Goal: Information Seeking & Learning: Check status

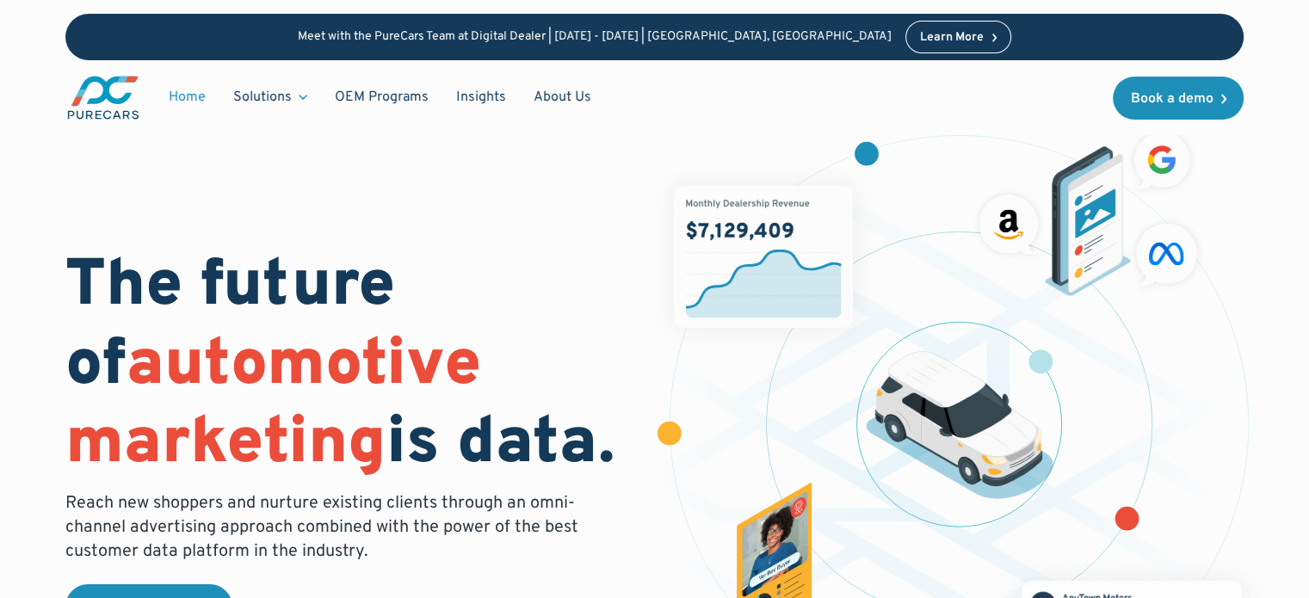
scroll to position [523, 0]
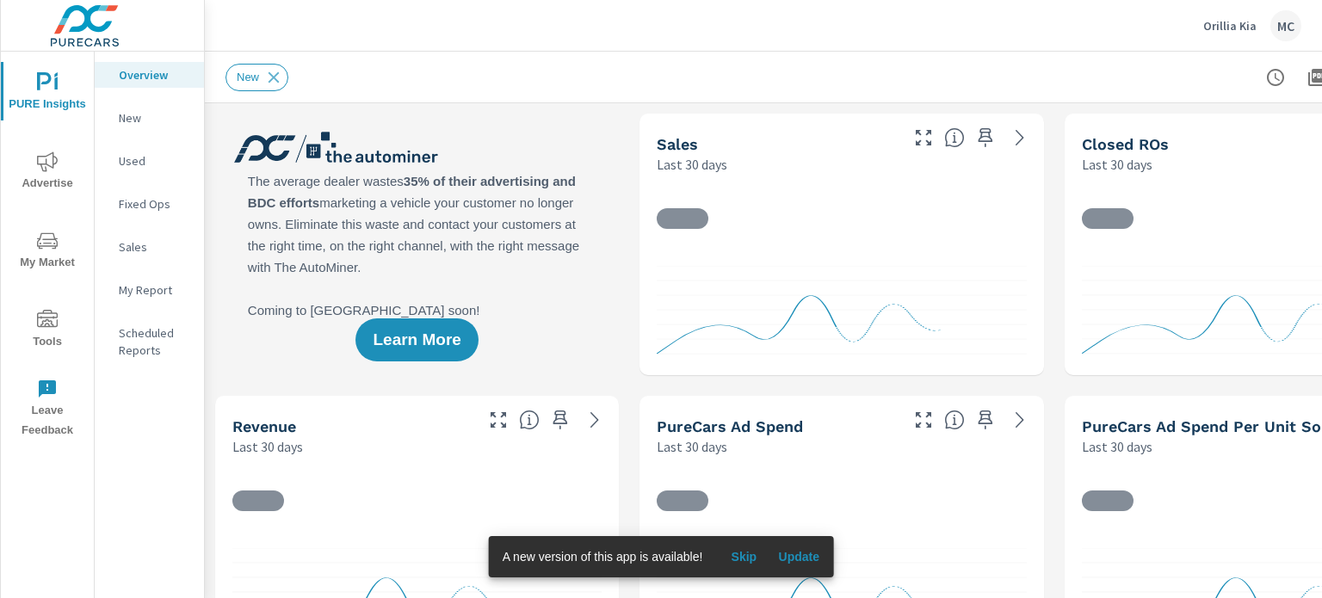
click at [733, 559] on span "Skip" at bounding box center [743, 556] width 41 height 15
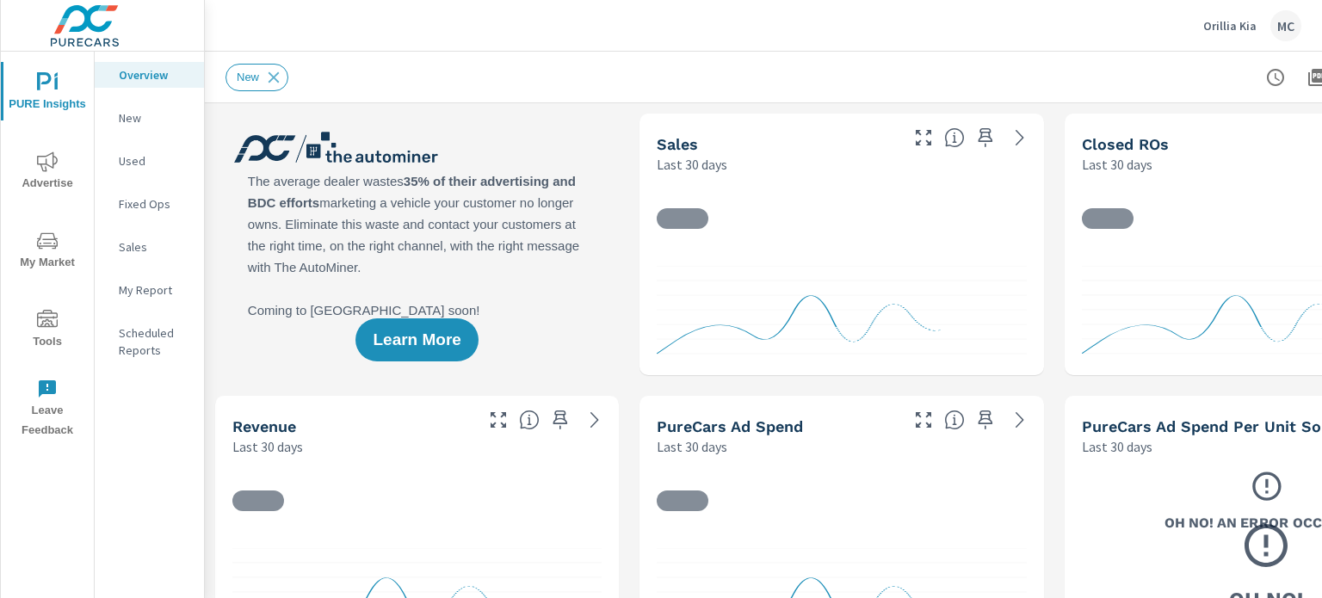
click at [43, 161] on icon "nav menu" at bounding box center [47, 161] width 21 height 21
